Goal: Transaction & Acquisition: Purchase product/service

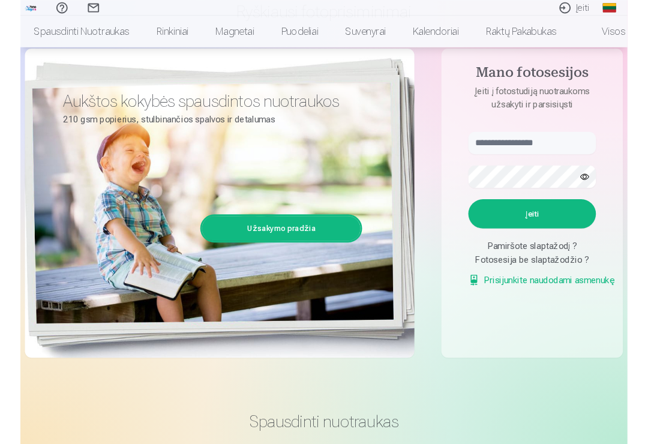
scroll to position [112, 0]
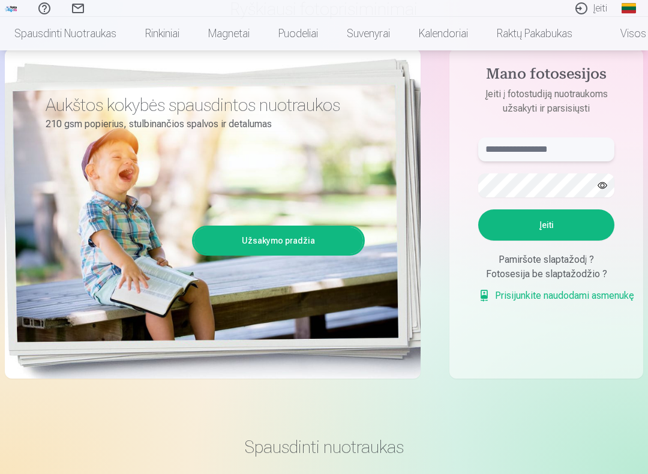
click at [578, 156] on input "text" at bounding box center [547, 149] width 136 height 24
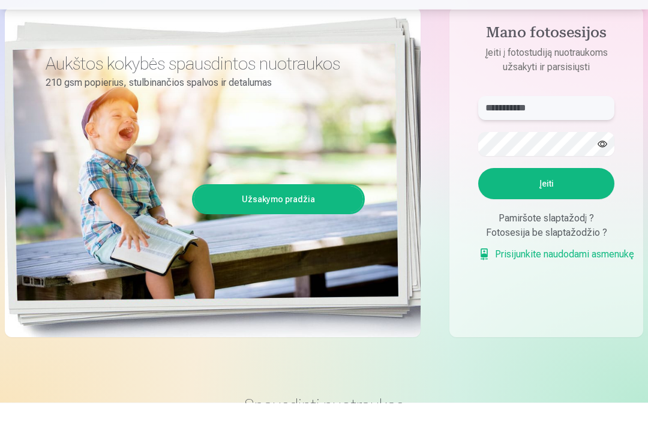
type input "**********"
click at [607, 174] on button "button" at bounding box center [602, 185] width 23 height 23
click at [549, 210] on button "Įeiti" at bounding box center [547, 225] width 136 height 31
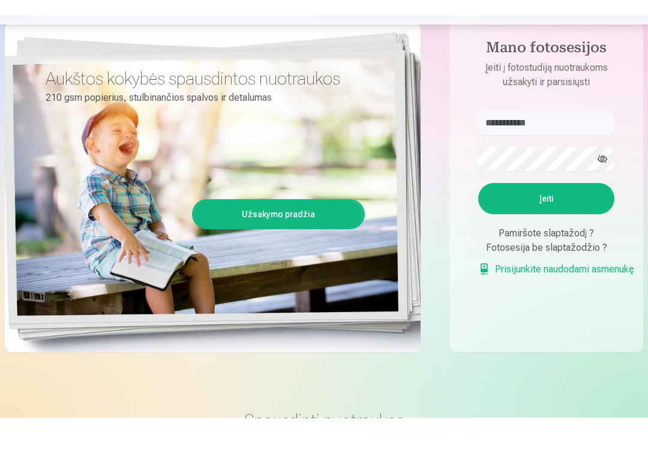
scroll to position [154, 0]
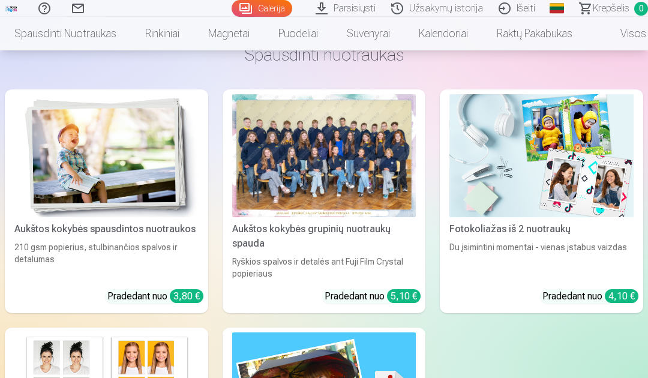
scroll to position [3651, 0]
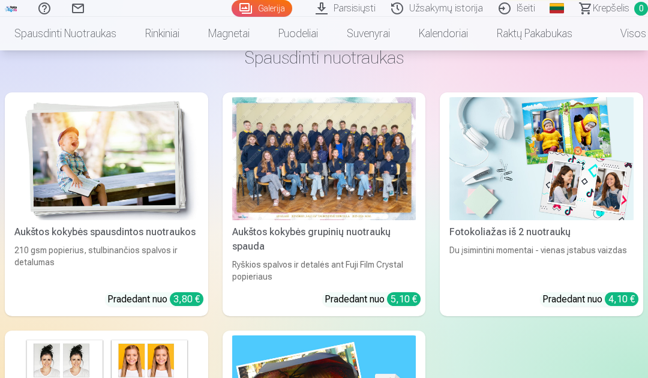
click at [385, 145] on div at bounding box center [324, 158] width 184 height 122
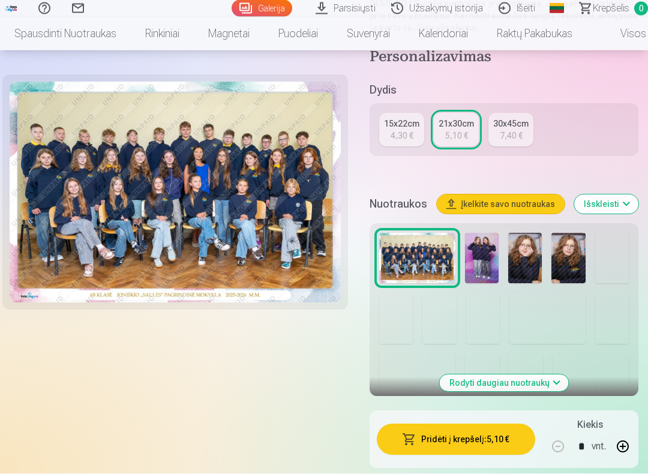
scroll to position [311, 0]
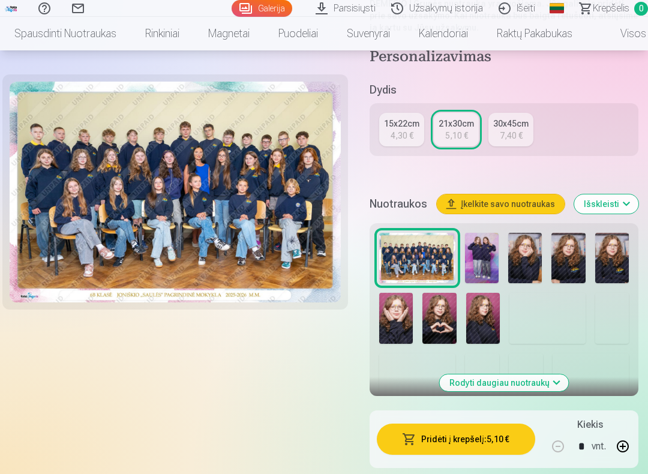
click at [516, 127] on div "30x45cm" at bounding box center [511, 124] width 35 height 12
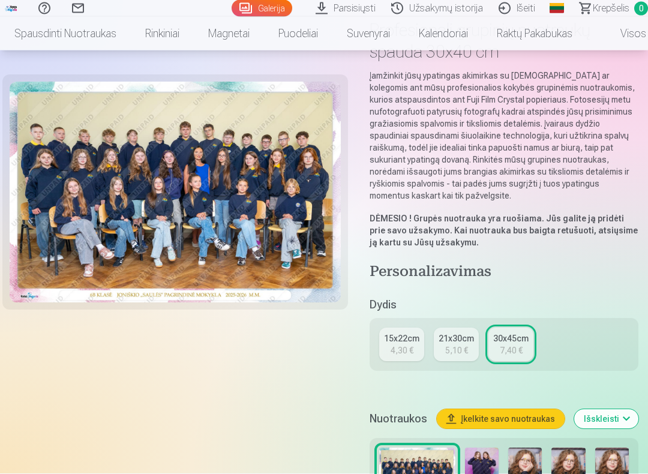
scroll to position [96, 0]
click at [454, 342] on div "21x30cm" at bounding box center [456, 339] width 35 height 12
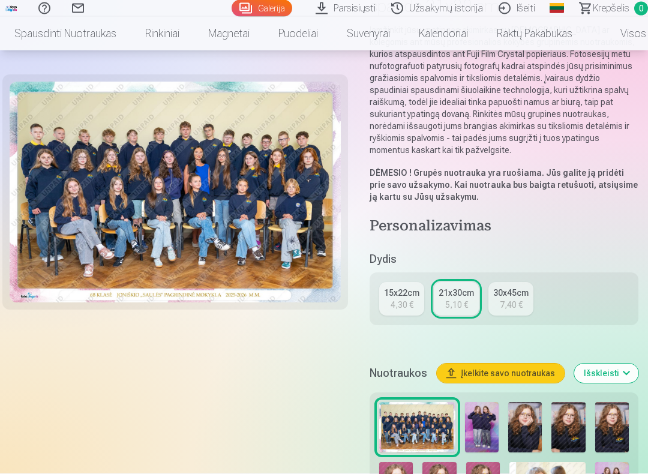
scroll to position [142, 0]
click at [404, 309] on div "4,30 €" at bounding box center [402, 305] width 23 height 12
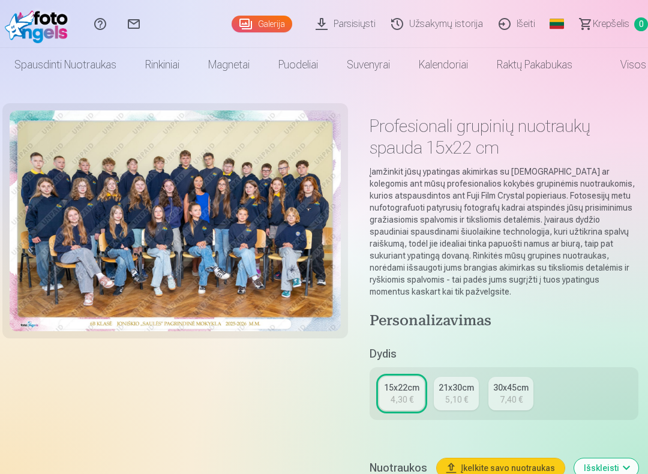
click at [560, 378] on div "15x22cm 4,30 € 21x30cm 5,10 € 30x45cm 7,40 €" at bounding box center [504, 393] width 269 height 53
click at [464, 378] on div "5,10 €" at bounding box center [457, 400] width 23 height 12
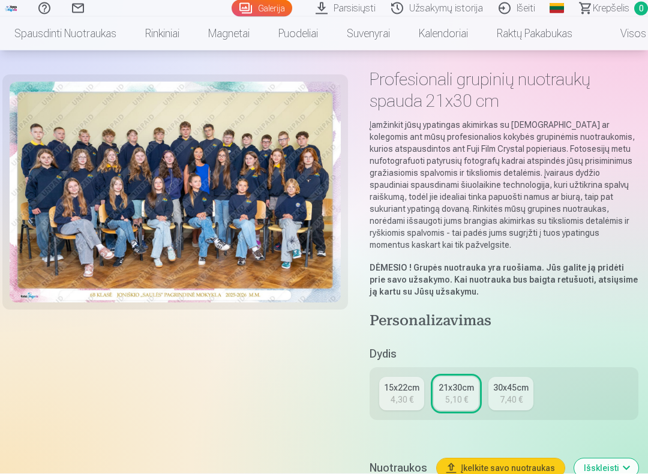
scroll to position [47, 0]
click at [418, 378] on div "15x22cm" at bounding box center [401, 388] width 35 height 12
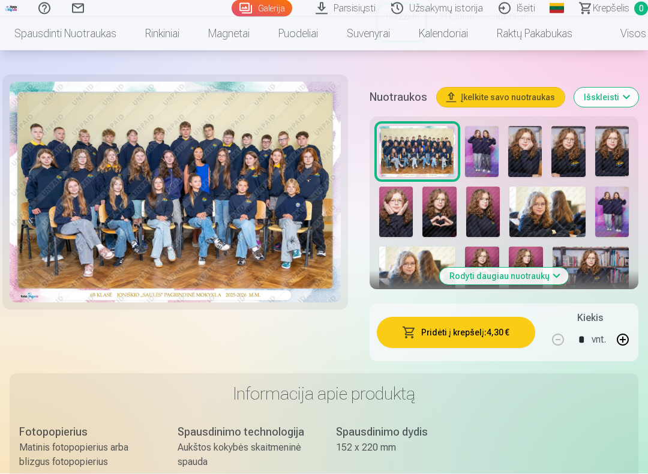
scroll to position [371, 0]
click at [503, 331] on button "Pridėti į krepšelį : 4,30 €" at bounding box center [456, 332] width 159 height 31
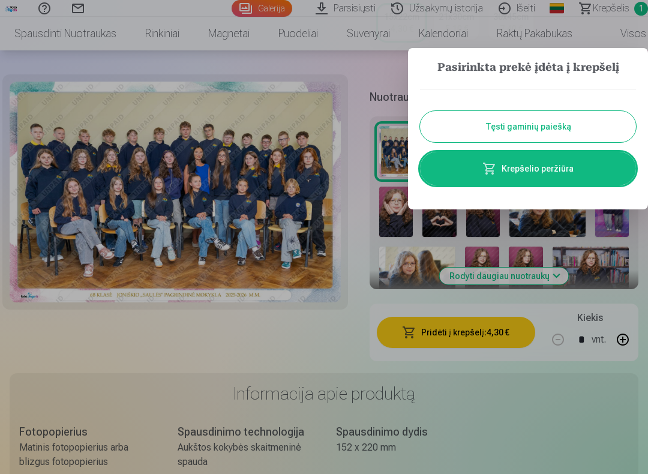
click at [597, 134] on button "Tęsti gaminių paiešką" at bounding box center [528, 126] width 216 height 31
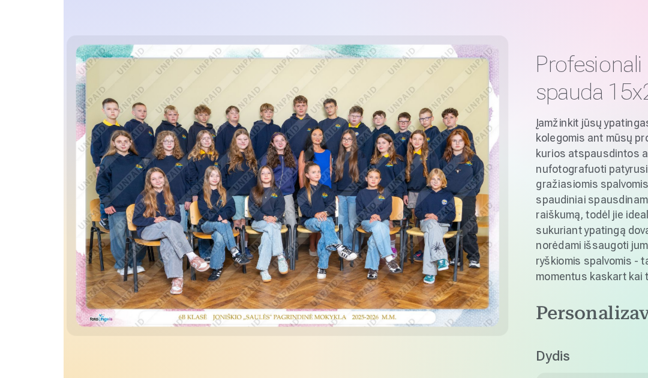
scroll to position [58, 0]
